Goal: Task Accomplishment & Management: Use online tool/utility

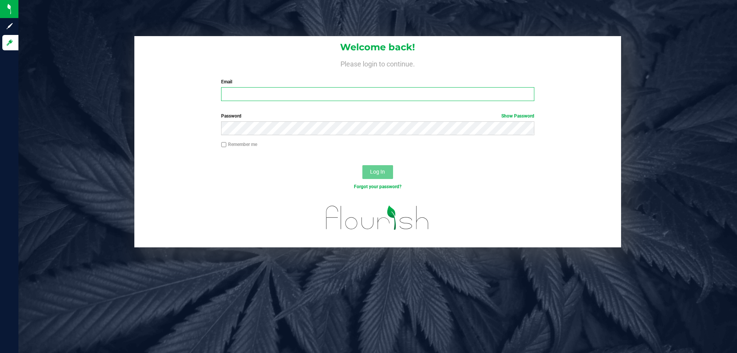
click at [242, 91] on input "Email" at bounding box center [377, 94] width 313 height 14
type input "[EMAIL_ADDRESS][DOMAIN_NAME]"
click at [363, 165] on button "Log In" at bounding box center [378, 172] width 31 height 14
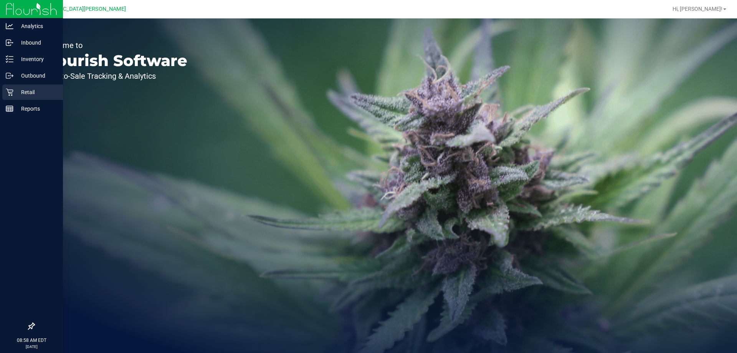
click at [12, 91] on icon at bounding box center [10, 92] width 8 height 8
